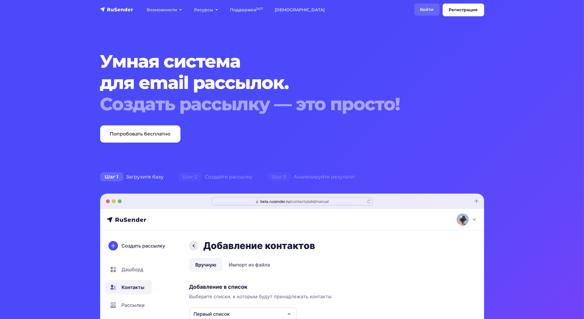
click at [434, 9] on link "Войти" at bounding box center [426, 10] width 25 height 12
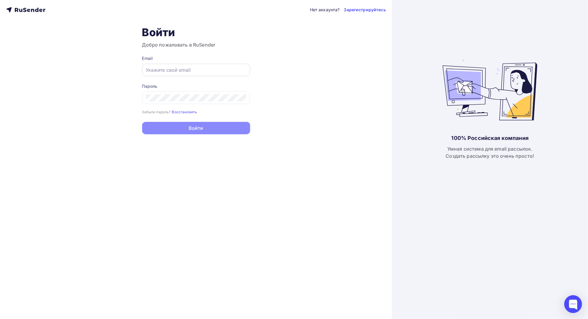
click at [159, 71] on input "text" at bounding box center [196, 69] width 100 height 7
paste input "[EMAIL_ADDRESS][DOMAIN_NAME]"
type input "[EMAIL_ADDRESS][DOMAIN_NAME]"
click at [159, 94] on div at bounding box center [196, 98] width 108 height 12
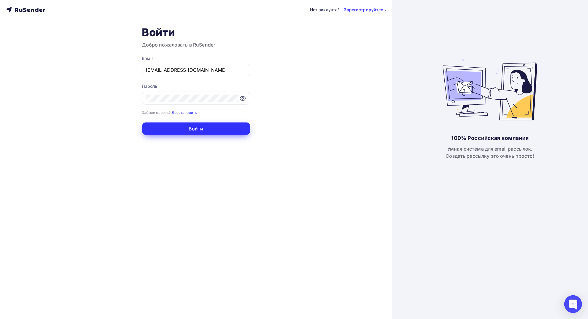
click at [198, 127] on button "Войти" at bounding box center [196, 128] width 108 height 12
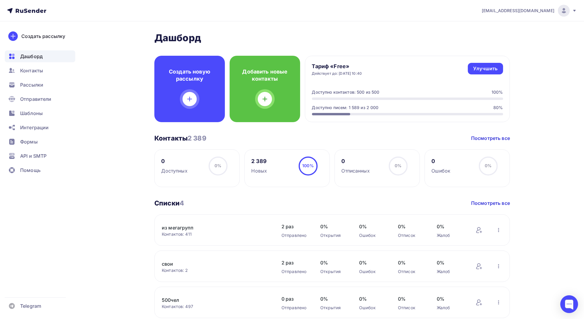
drag, startPoint x: 324, startPoint y: 135, endPoint x: 328, endPoint y: 135, distance: 4.5
click at [324, 135] on div "Контакты 2 389 Контакты 2 389 Посмотреть все" at bounding box center [331, 138] width 355 height 8
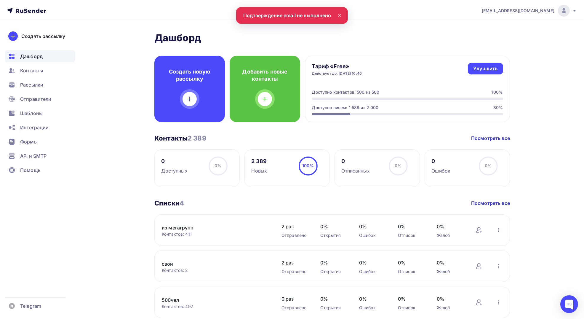
click at [296, 43] on h2 "Дашборд" at bounding box center [331, 38] width 355 height 12
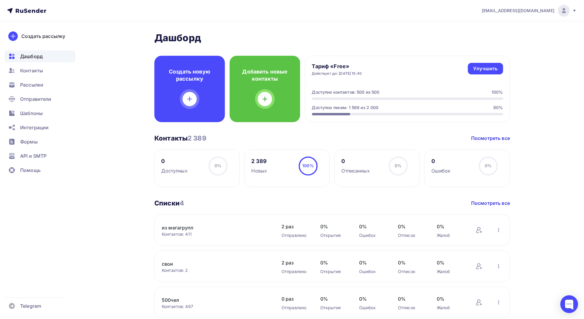
drag, startPoint x: 278, startPoint y: 137, endPoint x: 275, endPoint y: 136, distance: 3.6
click at [278, 137] on div "Контакты 2 389 Контакты 2 389 Посмотреть все" at bounding box center [331, 138] width 355 height 8
click at [573, 9] on icon at bounding box center [574, 10] width 5 height 5
click at [504, 26] on span "Аккаунт" at bounding box center [498, 26] width 20 height 7
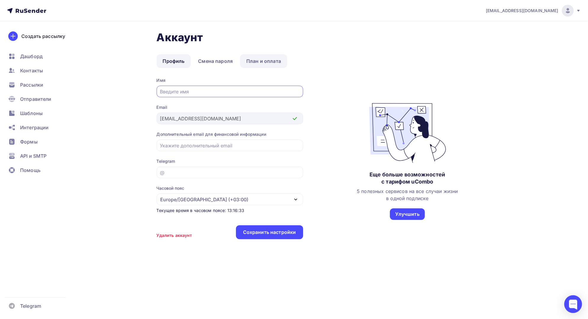
click at [270, 64] on link "План и оплата" at bounding box center [263, 61] width 47 height 14
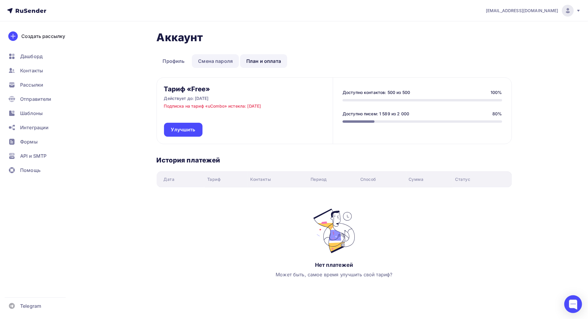
click at [212, 62] on link "Смена пароля" at bounding box center [215, 61] width 47 height 14
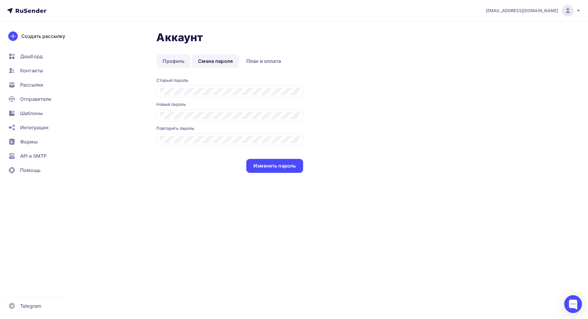
click at [182, 59] on link "Профиль" at bounding box center [174, 61] width 34 height 14
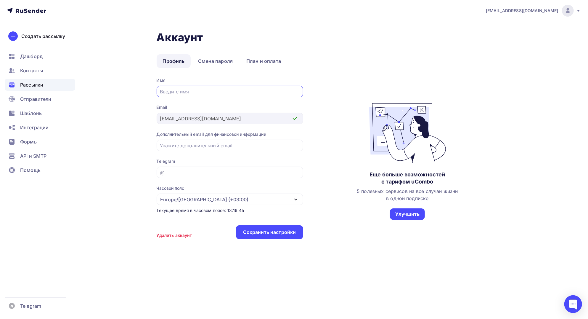
click at [35, 83] on span "Рассылки" at bounding box center [31, 84] width 23 height 7
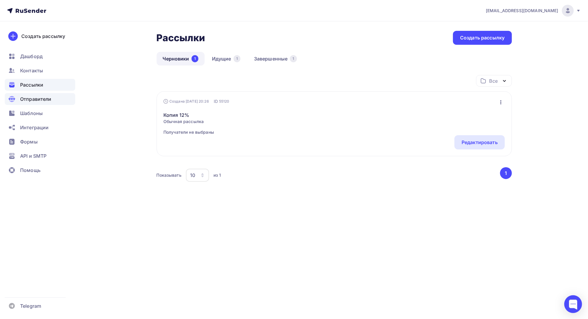
click at [22, 98] on span "Отправители" at bounding box center [35, 98] width 31 height 7
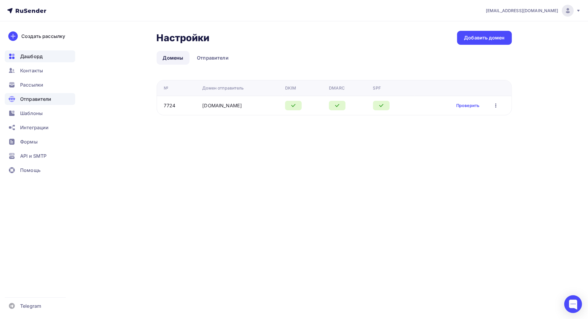
click at [32, 56] on span "Дашборд" at bounding box center [31, 56] width 23 height 7
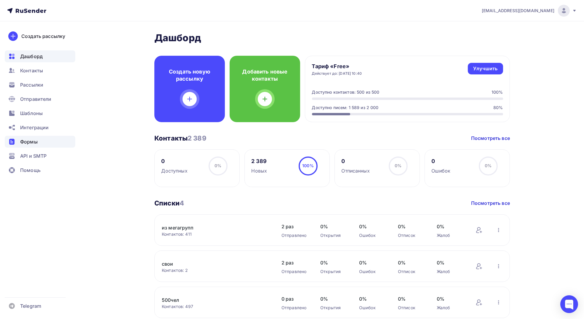
click at [33, 142] on span "Формы" at bounding box center [28, 141] width 17 height 7
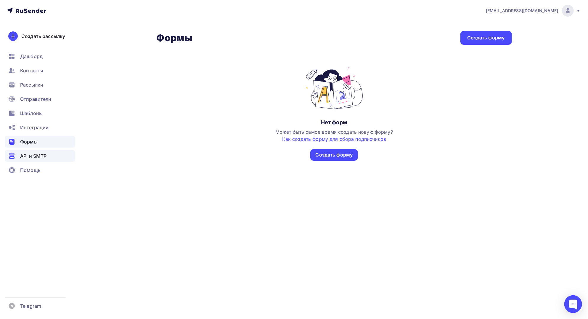
click at [34, 158] on span "API и SMTP" at bounding box center [33, 155] width 26 height 7
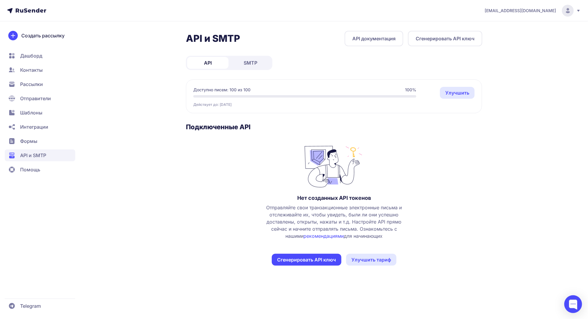
click at [35, 169] on span "Помощь" at bounding box center [30, 169] width 20 height 7
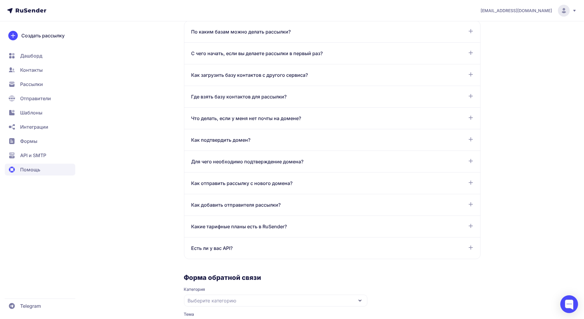
scroll to position [294, 0]
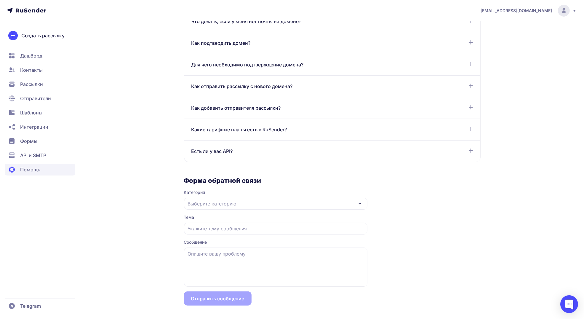
click at [34, 70] on span "Контакты" at bounding box center [31, 69] width 23 height 7
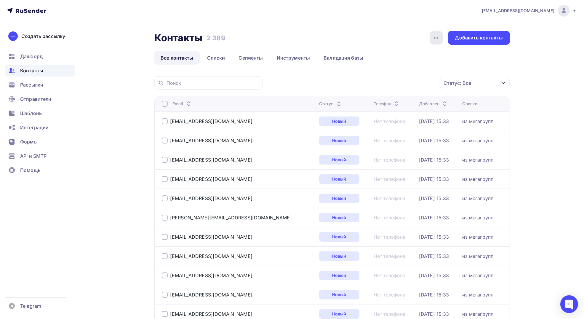
click at [440, 35] on icon "button" at bounding box center [435, 37] width 7 height 7
click at [358, 35] on div "Контакты Контакты 2 389 2 389 История импорта Добавить контакты" at bounding box center [331, 38] width 355 height 14
click at [575, 10] on icon at bounding box center [574, 11] width 2 height 2
drag, startPoint x: 384, startPoint y: 26, endPoint x: 365, endPoint y: 43, distance: 25.8
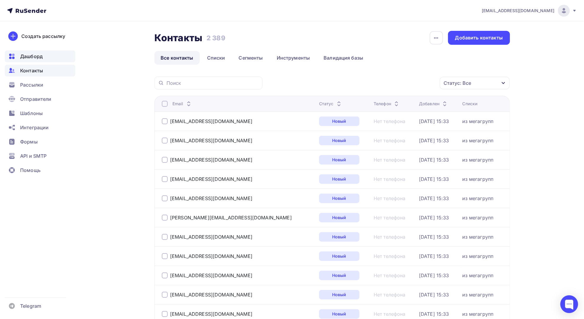
click at [28, 53] on span "Дашборд" at bounding box center [31, 56] width 23 height 7
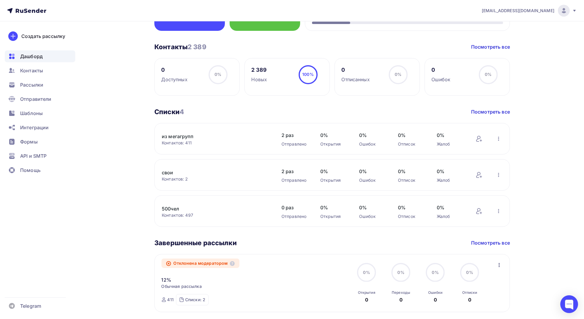
scroll to position [112, 0]
